Goal: Information Seeking & Learning: Learn about a topic

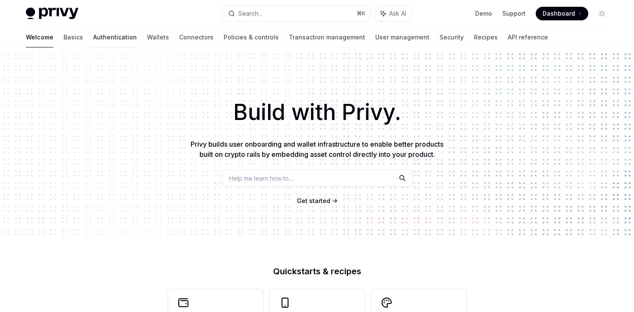
click at [93, 38] on link "Authentication" at bounding box center [115, 37] width 44 height 20
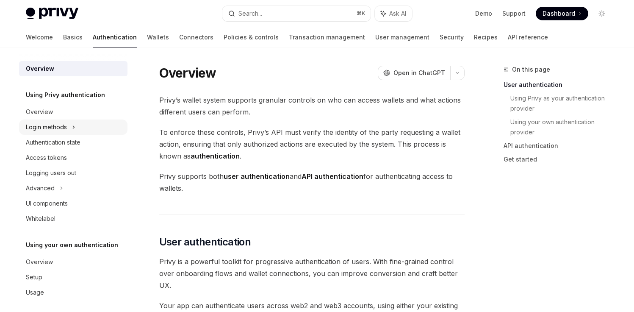
click at [47, 126] on div "Login methods" at bounding box center [46, 127] width 41 height 10
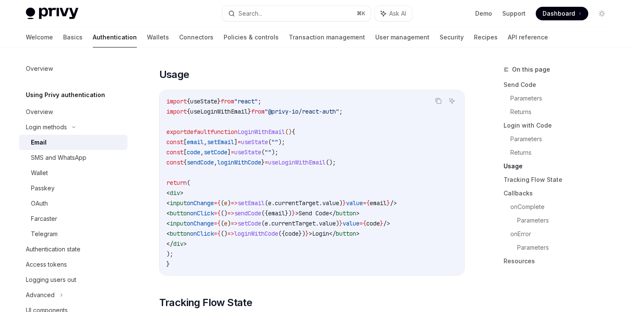
scroll to position [713, 0]
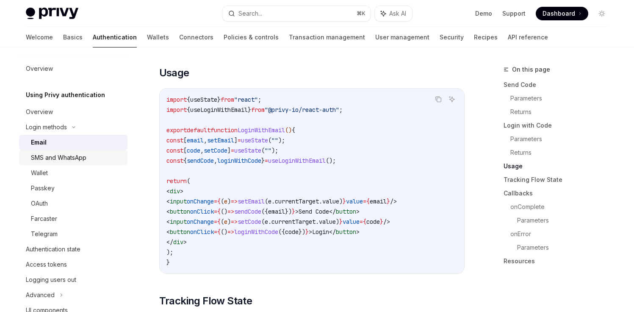
click at [94, 157] on div "SMS and WhatsApp" at bounding box center [76, 157] width 91 height 10
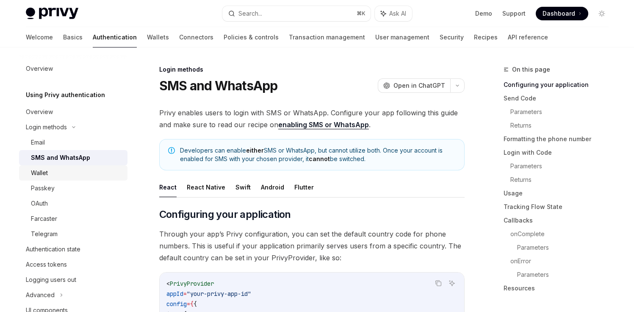
click at [67, 171] on div "Wallet" at bounding box center [76, 173] width 91 height 10
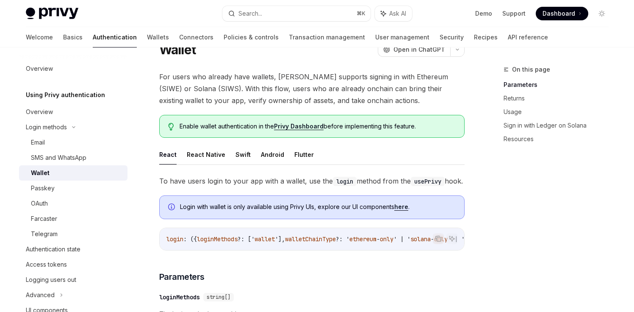
scroll to position [36, 0]
click at [51, 185] on div "Passkey" at bounding box center [43, 188] width 24 height 10
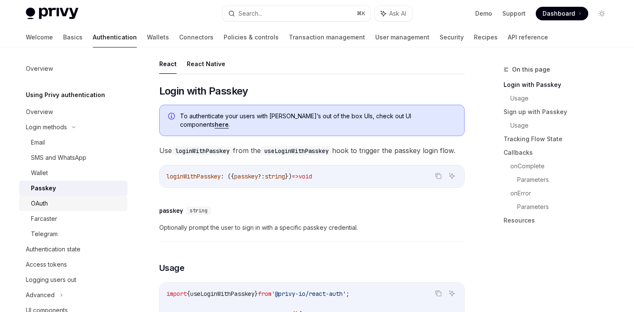
scroll to position [133, 0]
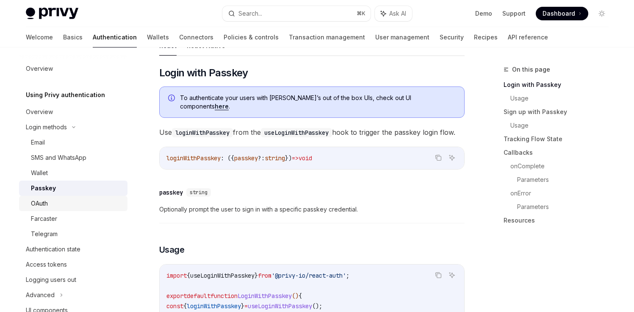
click at [70, 207] on div "OAuth" at bounding box center [76, 203] width 91 height 10
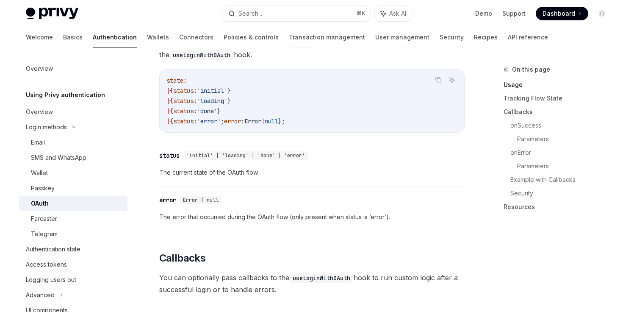
scroll to position [858, 0]
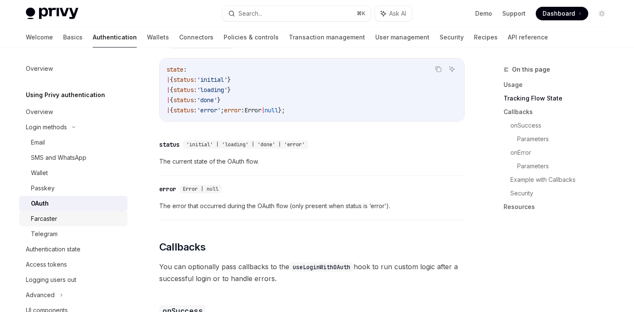
click at [50, 218] on div "Farcaster" at bounding box center [44, 218] width 26 height 10
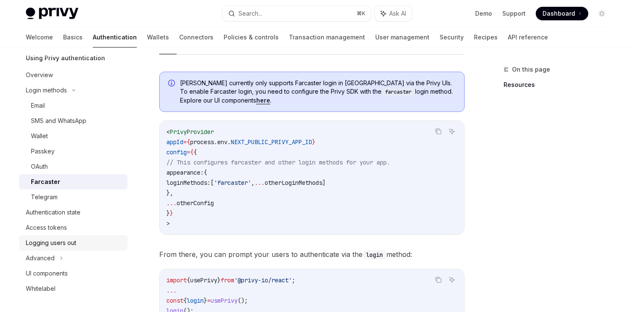
scroll to position [39, 0]
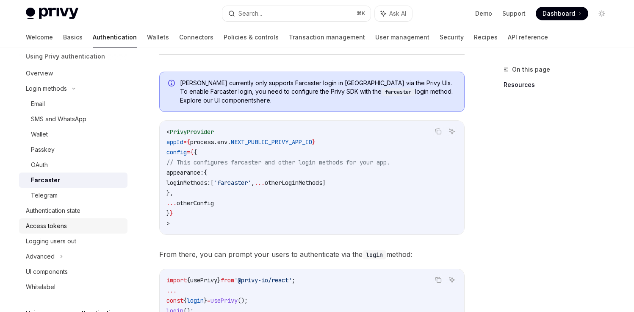
click at [66, 227] on div "Access tokens" at bounding box center [46, 226] width 41 height 10
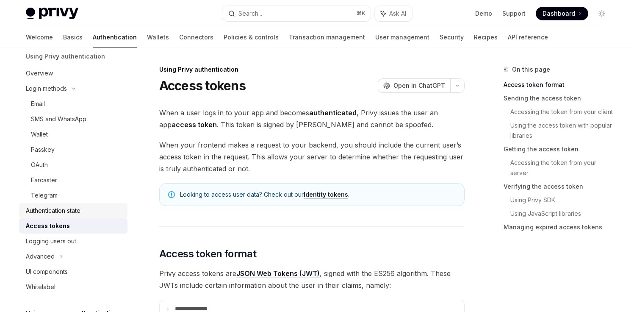
click at [69, 212] on div "Authentication state" at bounding box center [53, 210] width 55 height 10
type textarea "*"
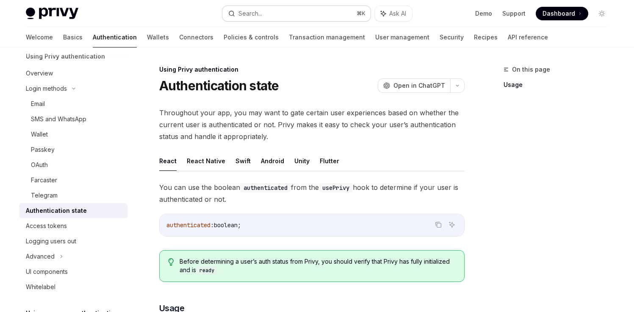
click at [282, 14] on button "Search... ⌘ K" at bounding box center [296, 13] width 148 height 15
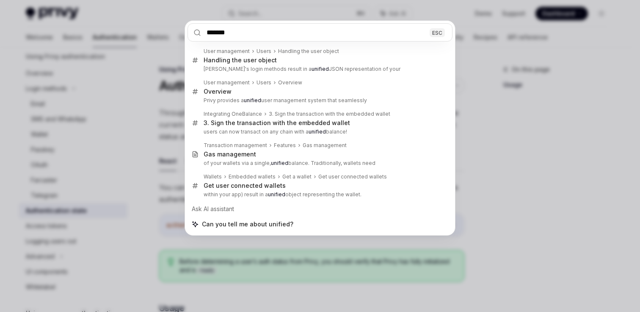
type input "*******"
click at [547, 184] on div "******* ESC User management Users Handling the user object Handling the user ob…" at bounding box center [320, 156] width 640 height 312
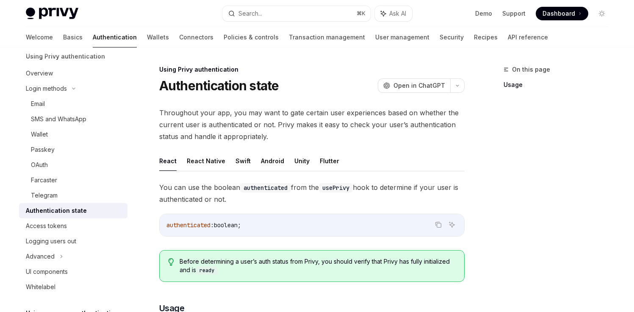
type textarea "*"
